Goal: Navigation & Orientation: Go to known website

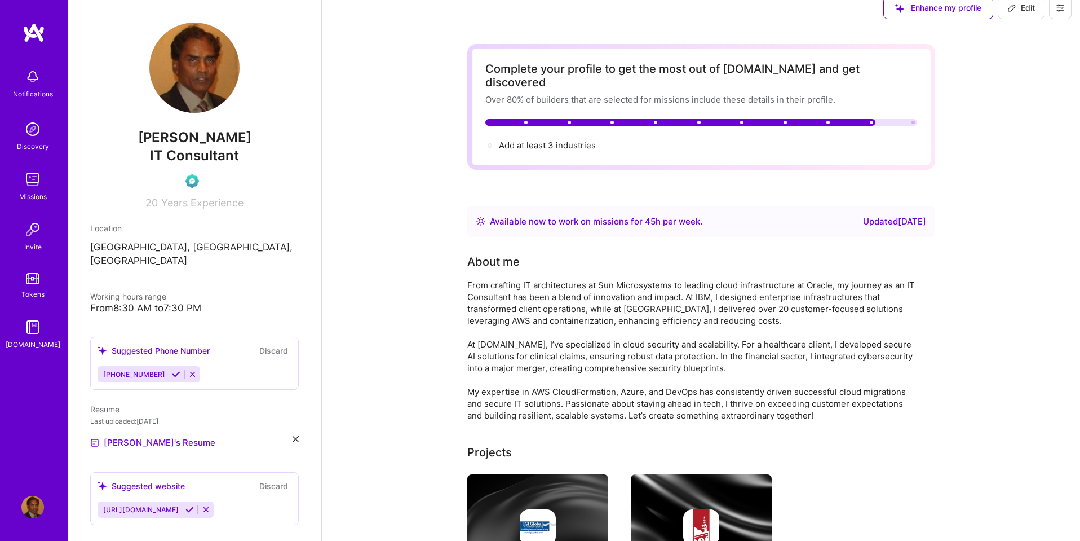
scroll to position [403, 0]
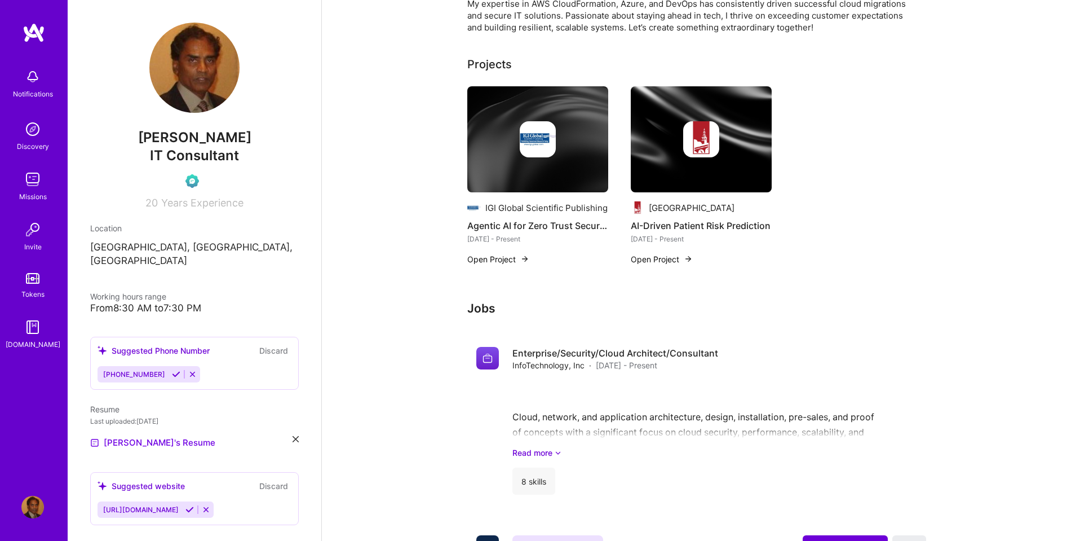
click at [564, 163] on img at bounding box center [537, 139] width 141 height 106
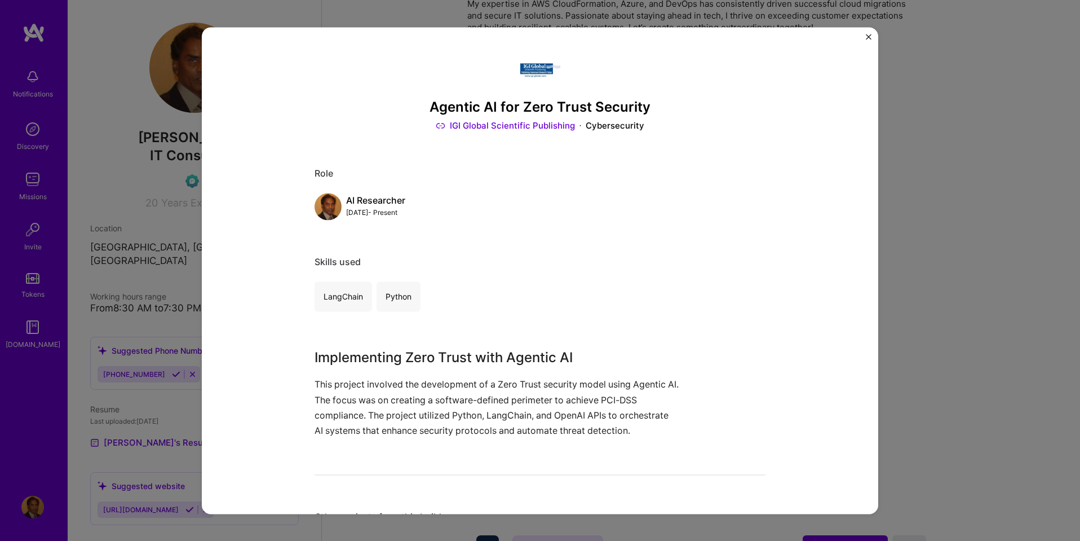
click at [925, 196] on div "Agentic AI for Zero Trust Security IGI Global Scientific Publishing Cybersecuri…" at bounding box center [540, 270] width 1080 height 541
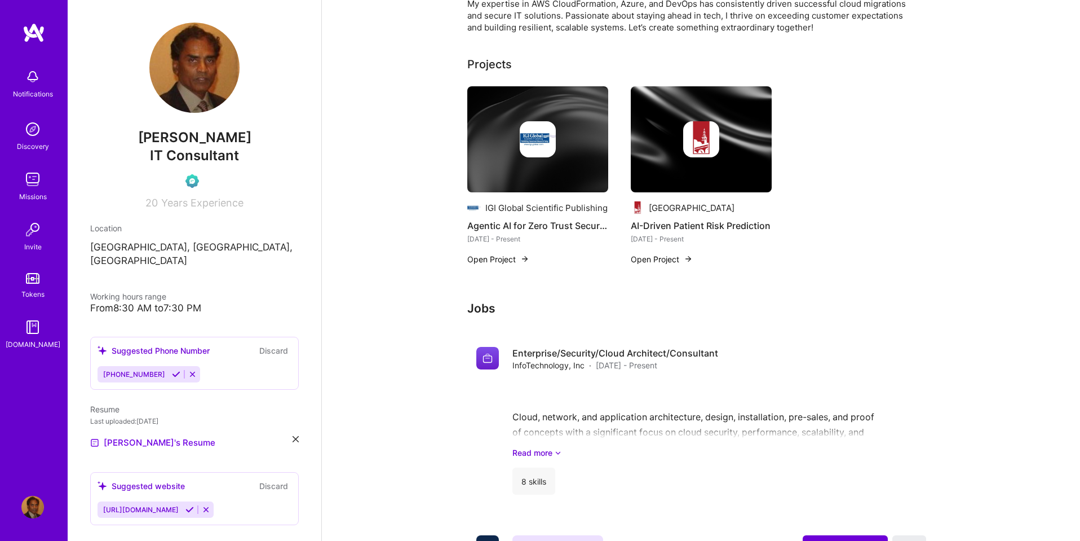
click at [685, 147] on img at bounding box center [701, 139] width 141 height 106
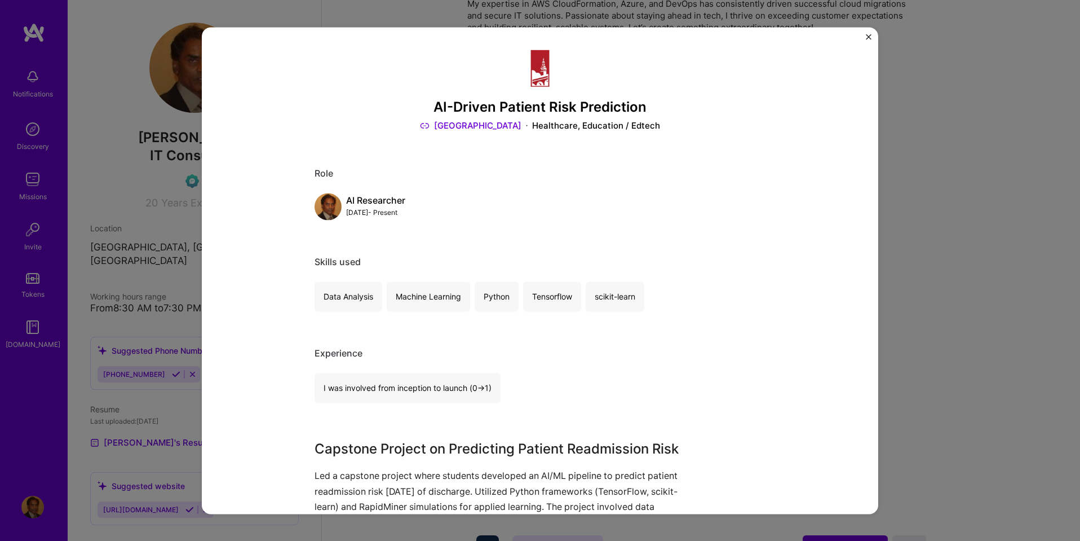
click at [868, 36] on img "Close" at bounding box center [869, 37] width 6 height 6
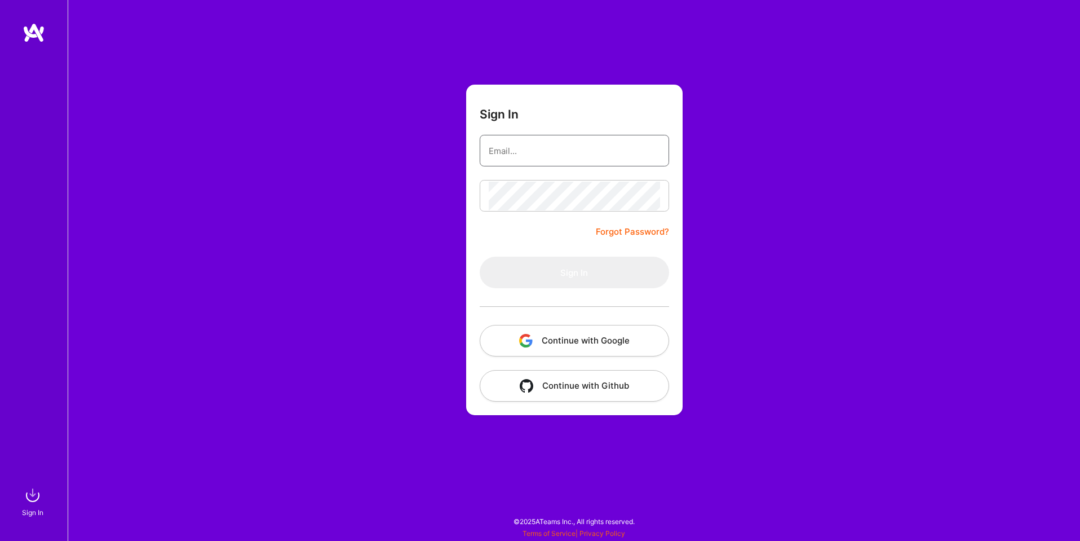
type input "sarahjanemills@gmail.com"
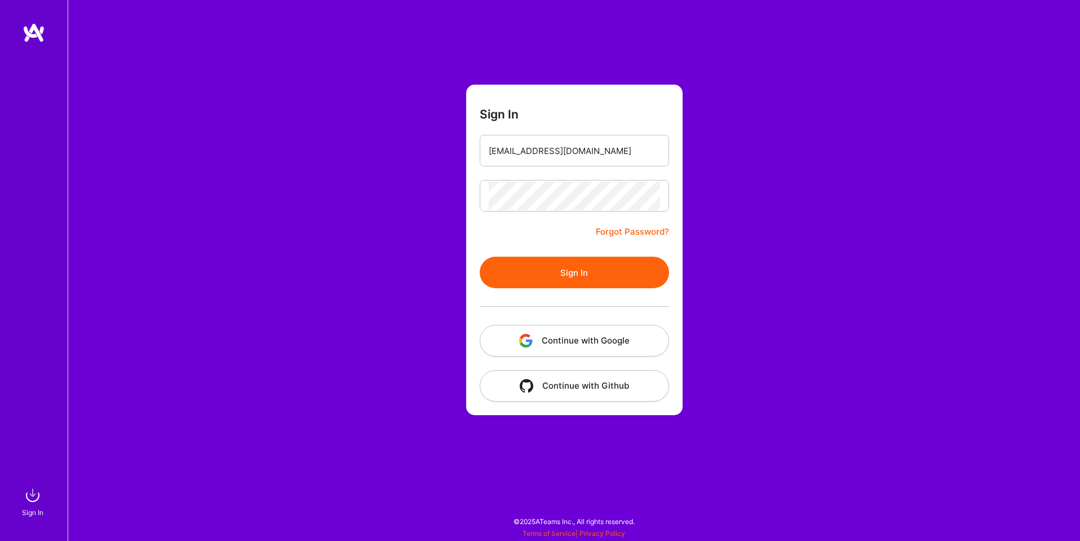
click at [601, 339] on button "Continue with Google" at bounding box center [574, 341] width 189 height 32
